Goal: Find specific page/section: Find specific page/section

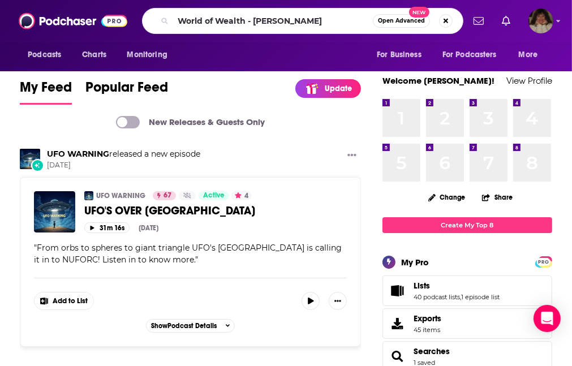
type input "World of Wealth - [PERSON_NAME]"
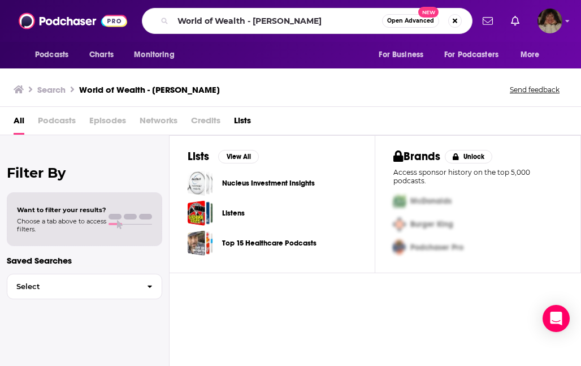
click at [96, 103] on div "Search World of Wealth - [PERSON_NAME] Send feedback" at bounding box center [290, 87] width 581 height 39
click at [51, 57] on span "Podcasts" at bounding box center [51, 55] width 33 height 16
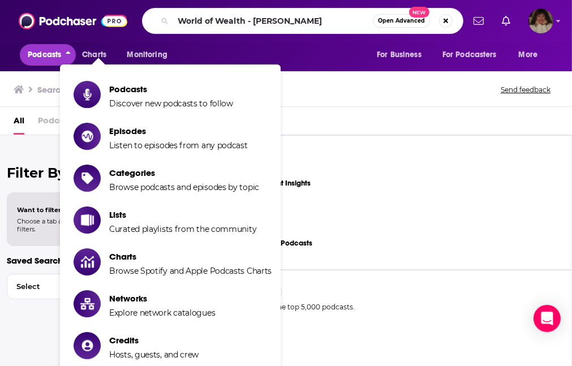
click at [54, 61] on span "Podcasts" at bounding box center [44, 55] width 33 height 16
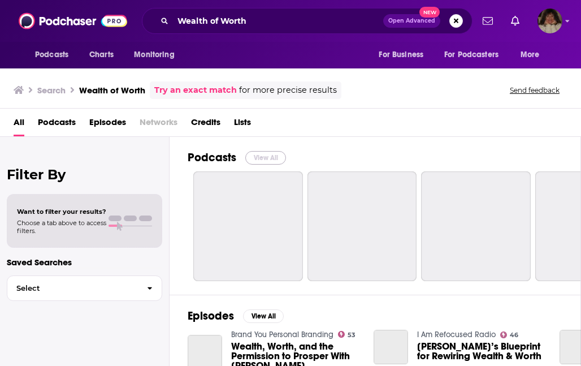
click at [274, 156] on button "View All" at bounding box center [265, 158] width 41 height 14
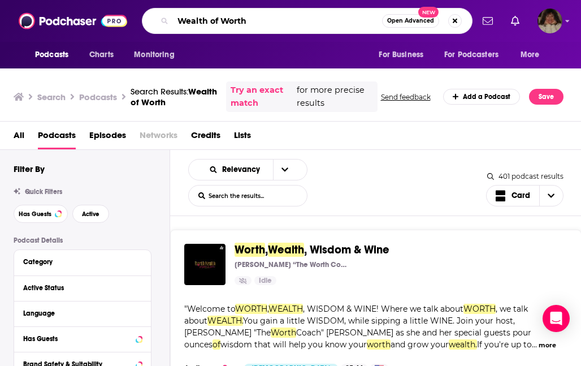
click at [265, 18] on input "Wealth of Worth" at bounding box center [277, 21] width 209 height 18
type input "Wealth of Worth - Marianne Comaroto"
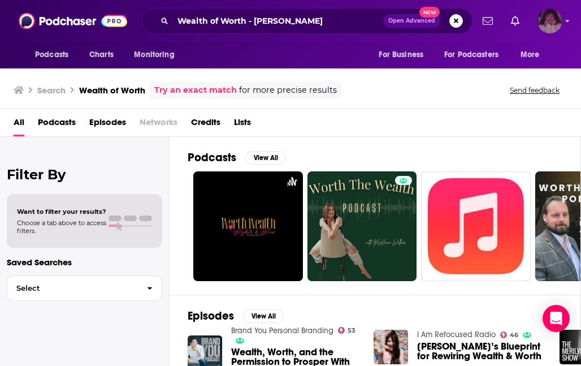
click at [562, 20] on img "Logged in as angelport" at bounding box center [550, 20] width 25 height 25
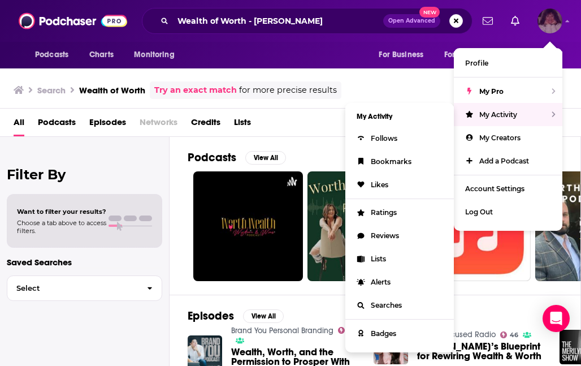
click at [555, 112] on icon "Show profile menu" at bounding box center [554, 114] width 5 height 7
